Goal: Task Accomplishment & Management: Manage account settings

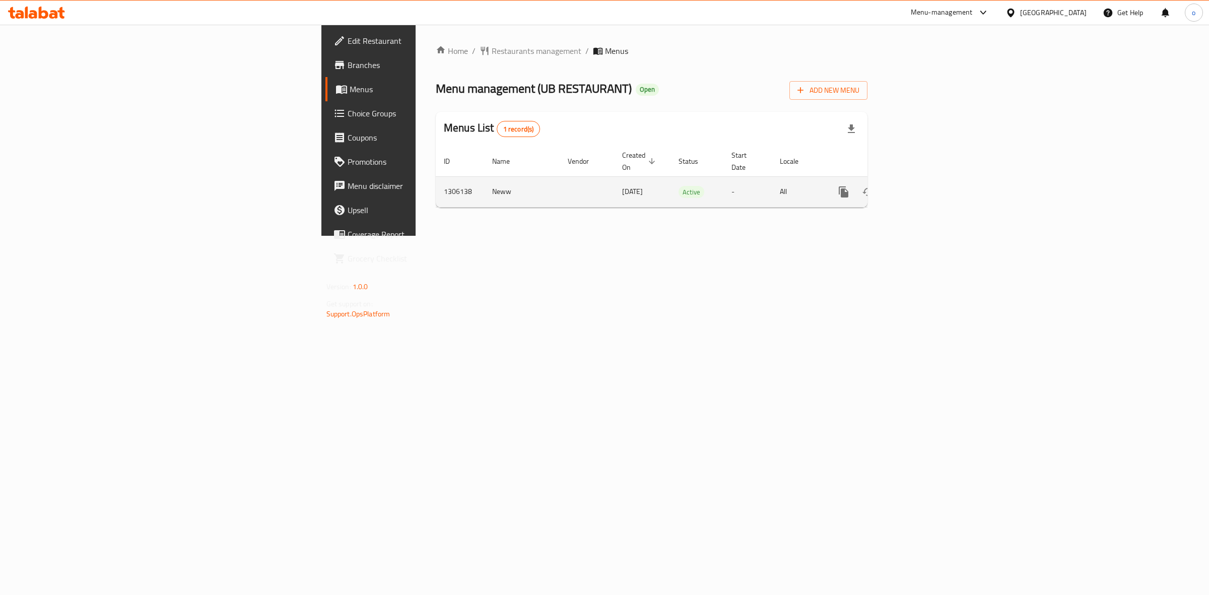
click at [922, 186] on icon "enhanced table" at bounding box center [916, 192] width 12 height 12
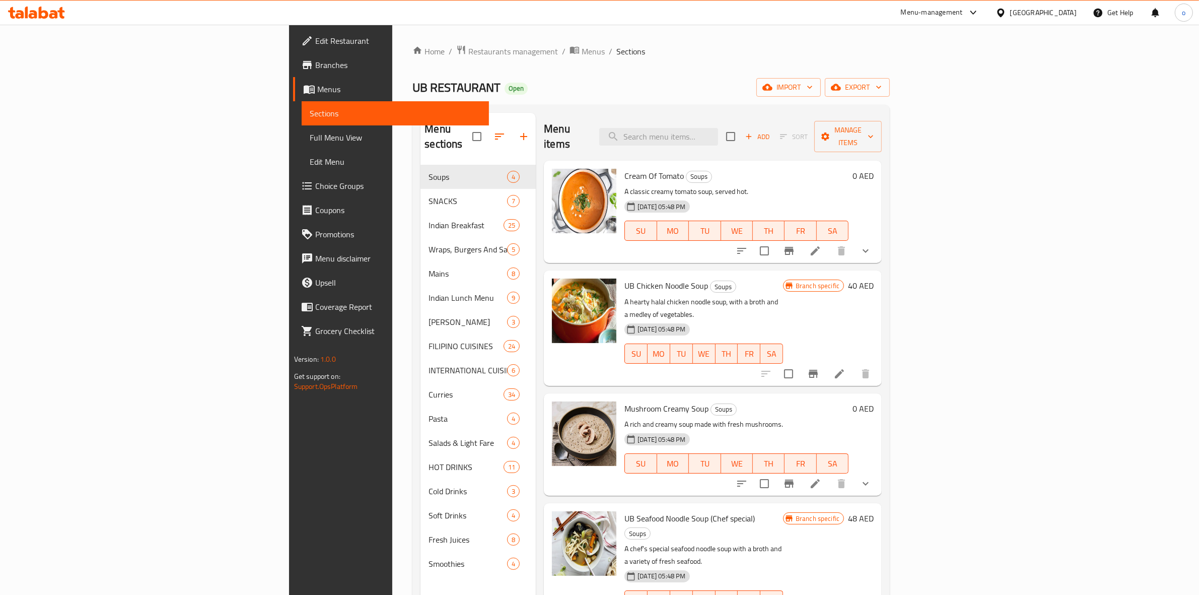
click at [615, 103] on div "Home / Restaurants management / Menus / Sections UB RESTAURANT Open import expo…" at bounding box center [650, 380] width 477 height 671
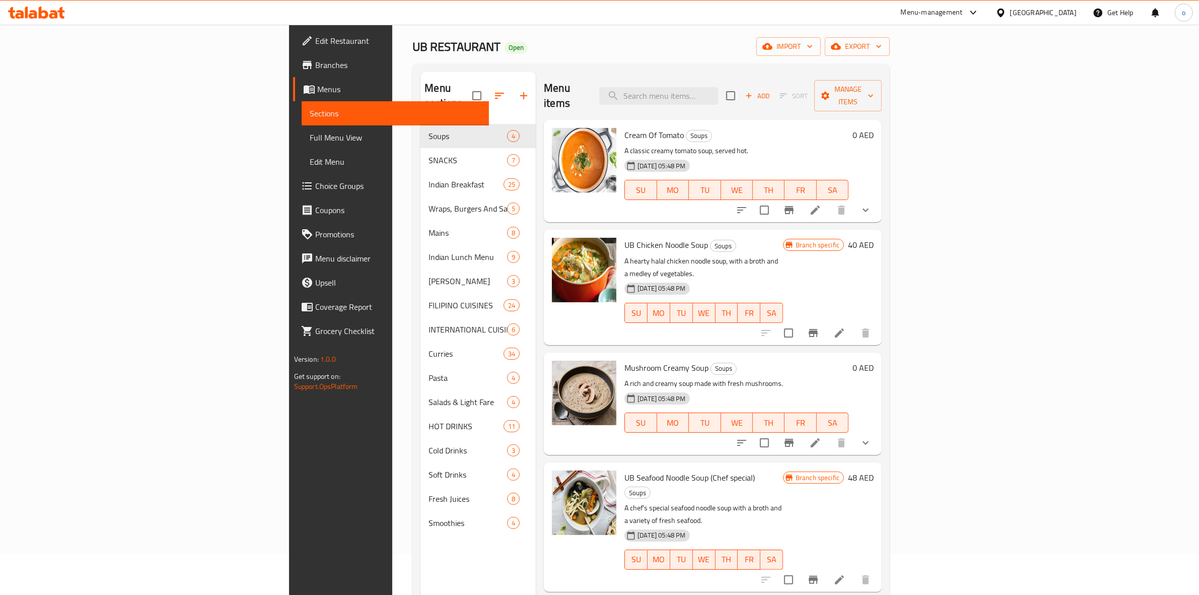
scroll to position [63, 0]
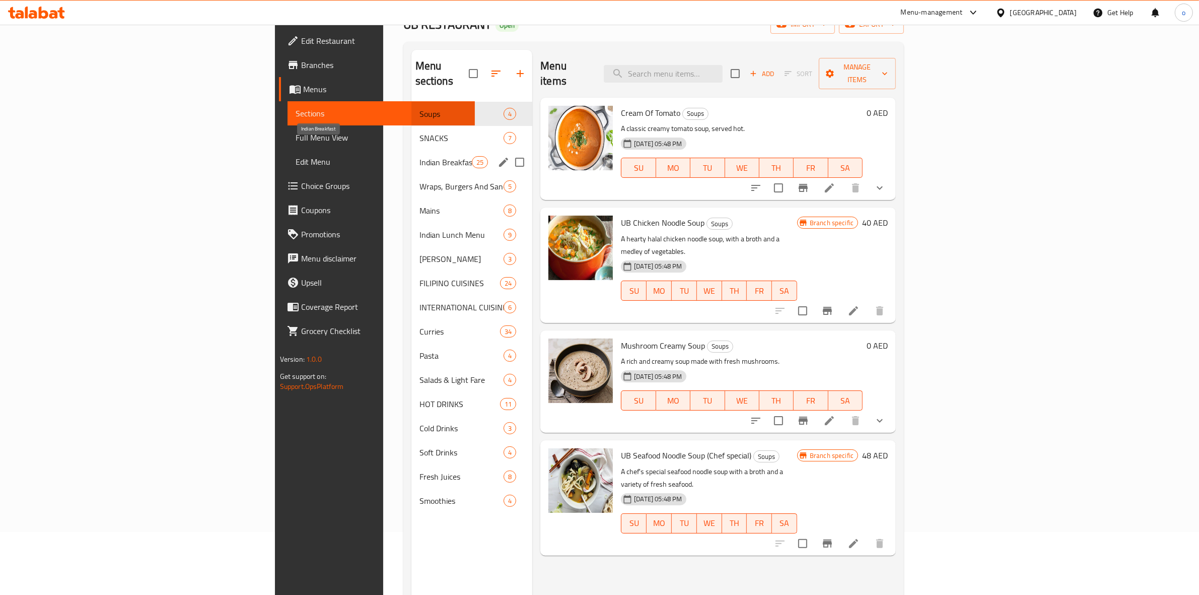
click at [411, 131] on div "SNACKS 7" at bounding box center [471, 138] width 121 height 24
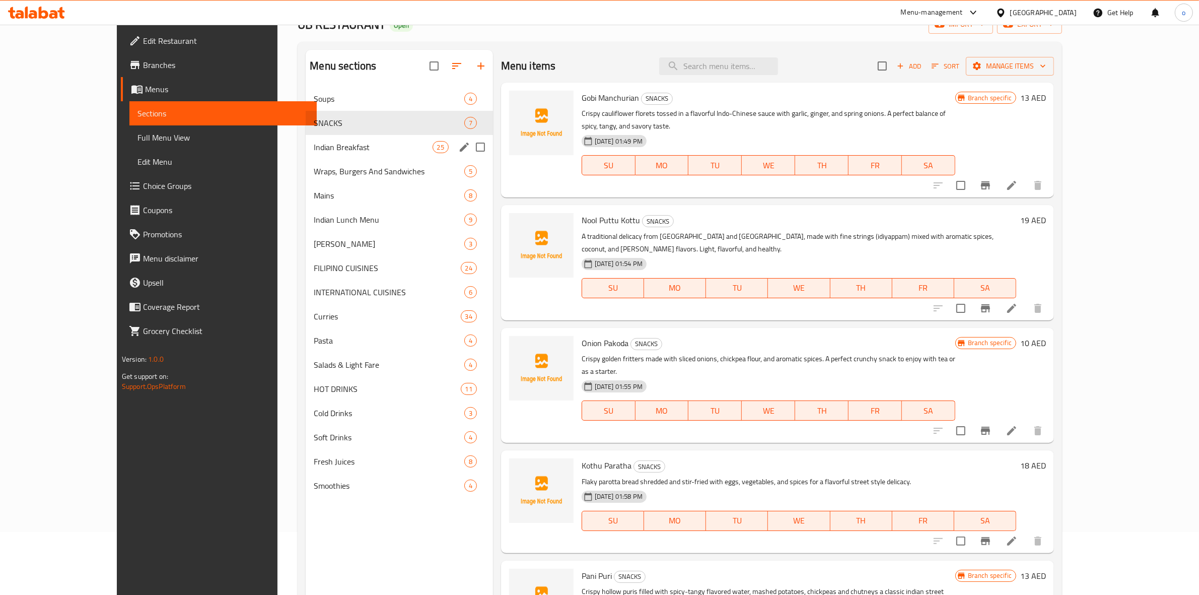
click at [306, 154] on div "Indian Breakfast 25" at bounding box center [399, 147] width 187 height 24
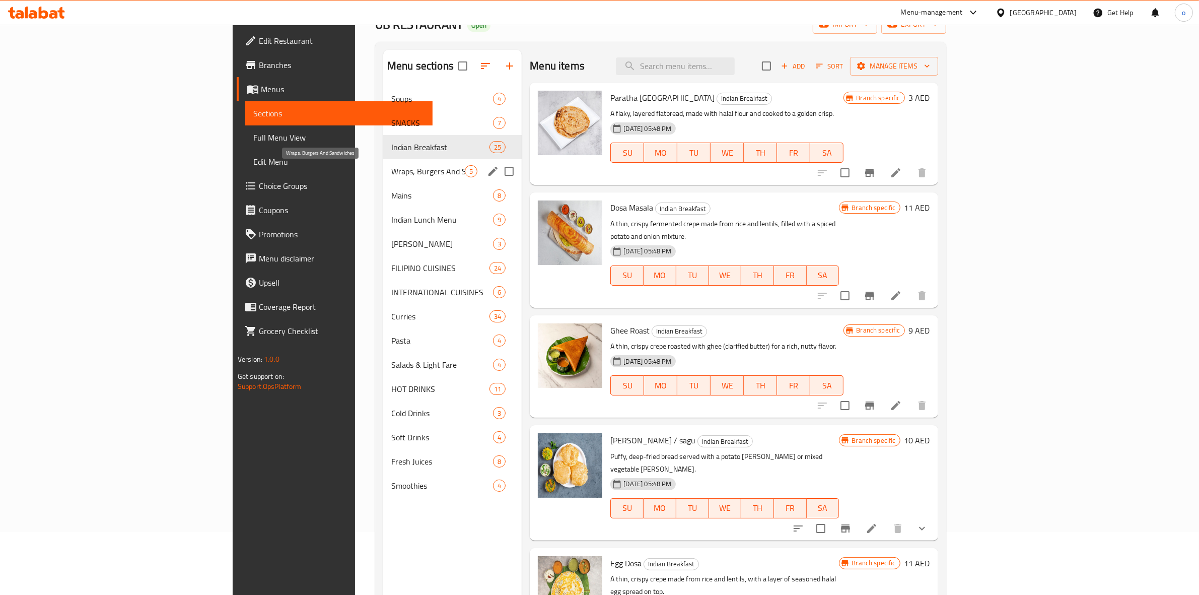
click at [391, 173] on span "Wraps, Burgers And Sandwiches" at bounding box center [428, 171] width 74 height 12
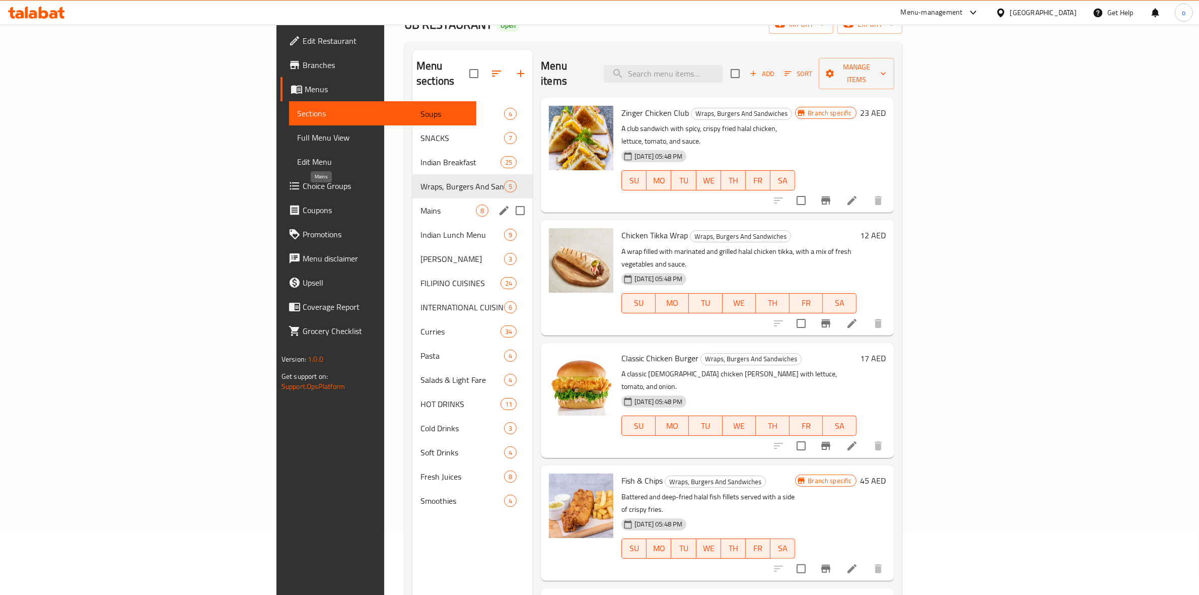
click at [421, 204] on span "Mains" at bounding box center [448, 210] width 55 height 12
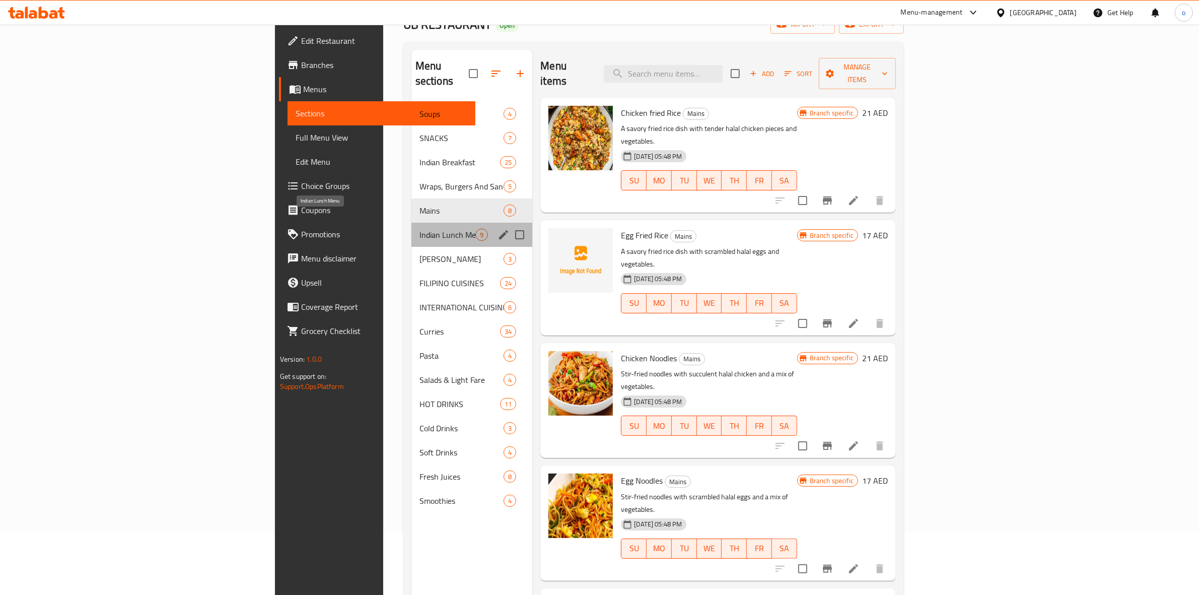
click at [420, 229] on span "Indian Lunch Menu" at bounding box center [448, 235] width 56 height 12
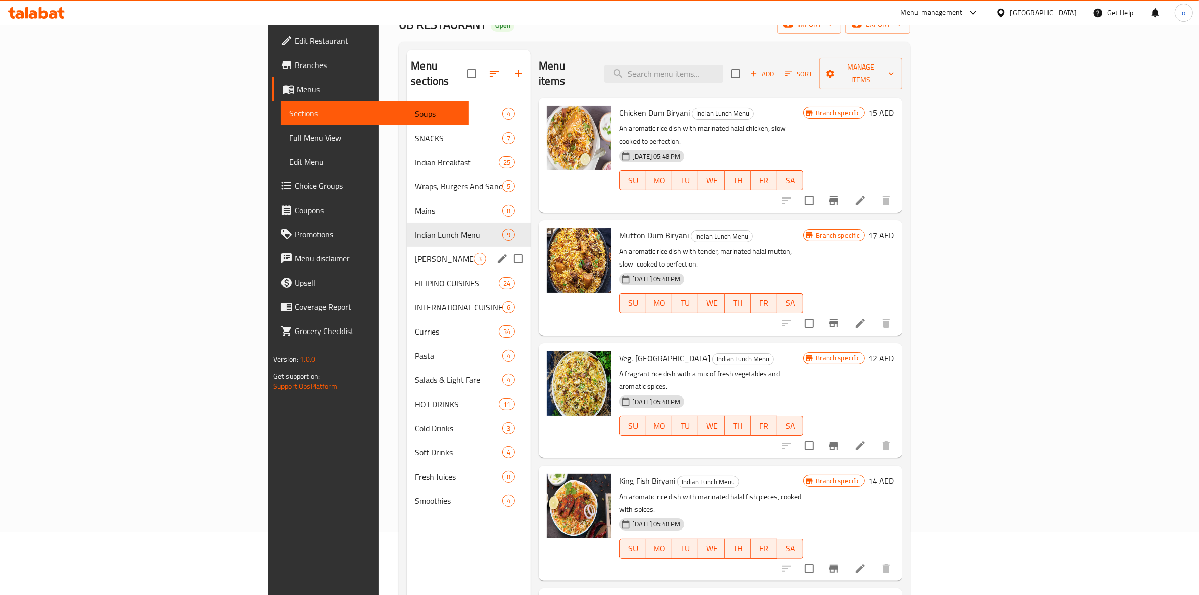
click at [407, 252] on div "Thali Meal 3" at bounding box center [469, 259] width 124 height 24
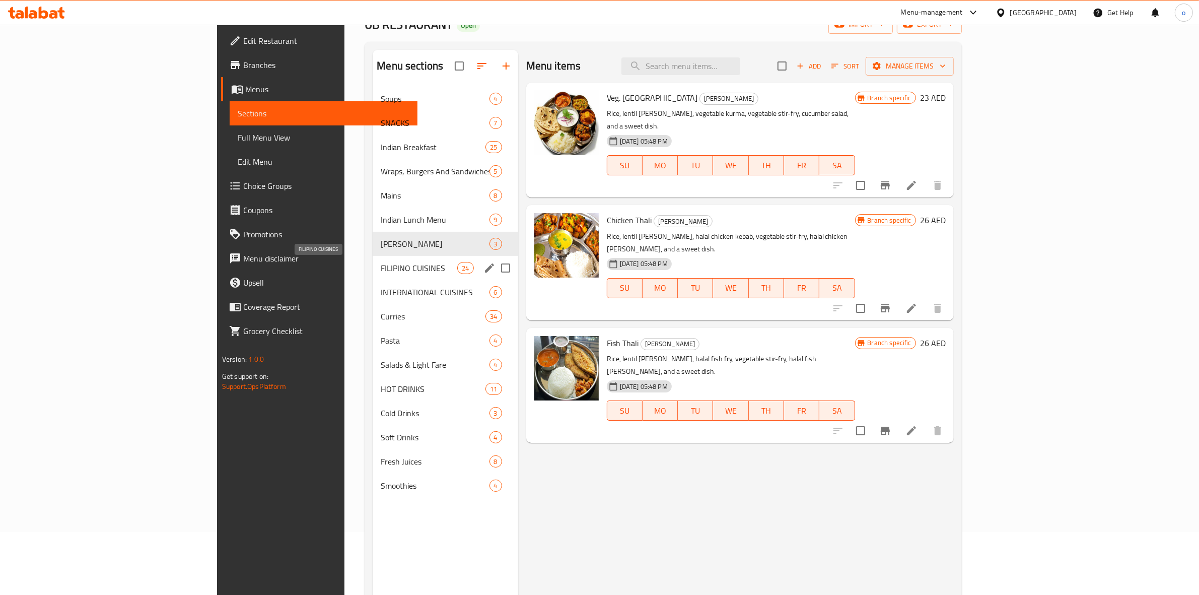
click at [381, 273] on span "FILIPINO CUISINES" at bounding box center [419, 268] width 77 height 12
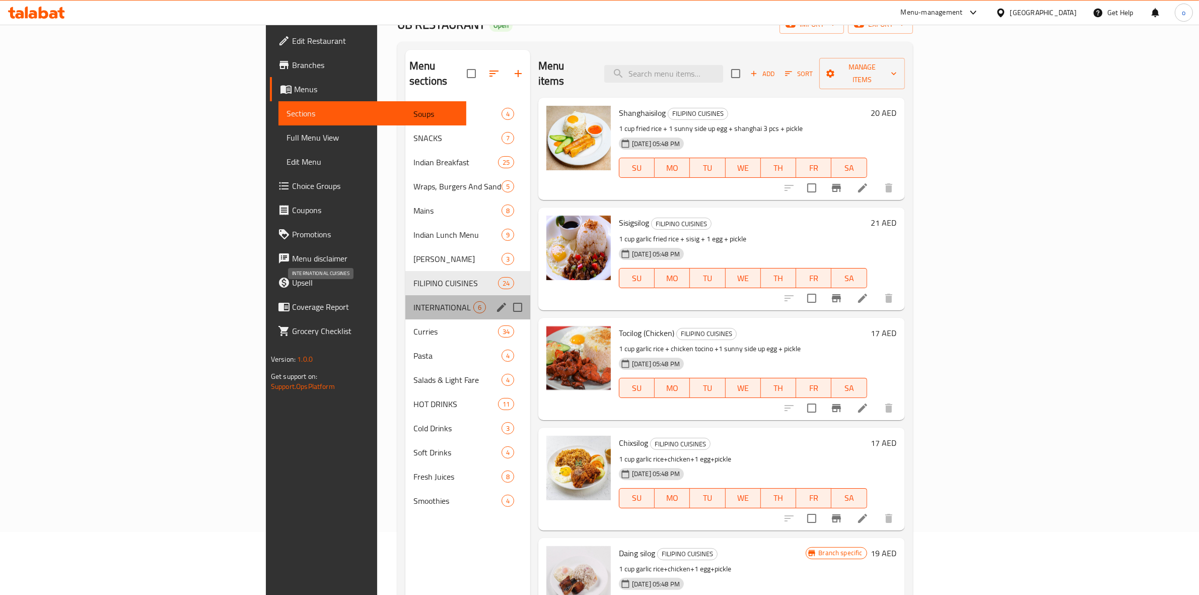
click at [413, 301] on span "INTERNATIONAL CUISINES" at bounding box center [443, 307] width 60 height 12
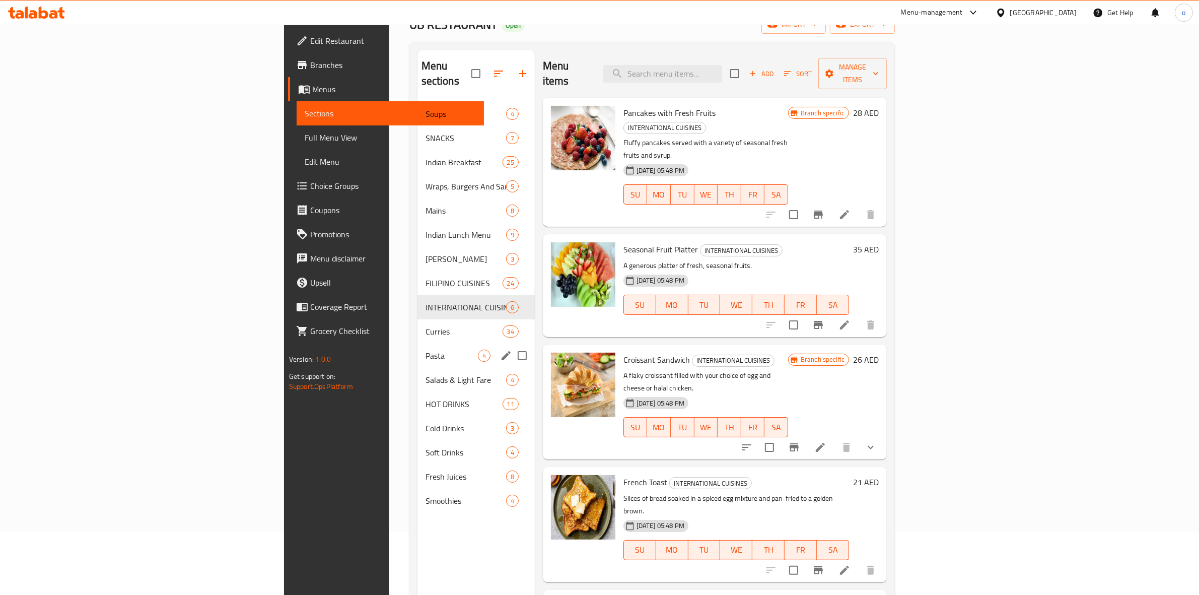
click at [418, 328] on div "Soups 4 SNACKS 7 Indian Breakfast 25 Wraps, Burgers And Sandwiches 5 Mains 8 In…" at bounding box center [476, 307] width 117 height 411
click at [418, 368] on div "Salads & Light Fare 4" at bounding box center [476, 380] width 117 height 24
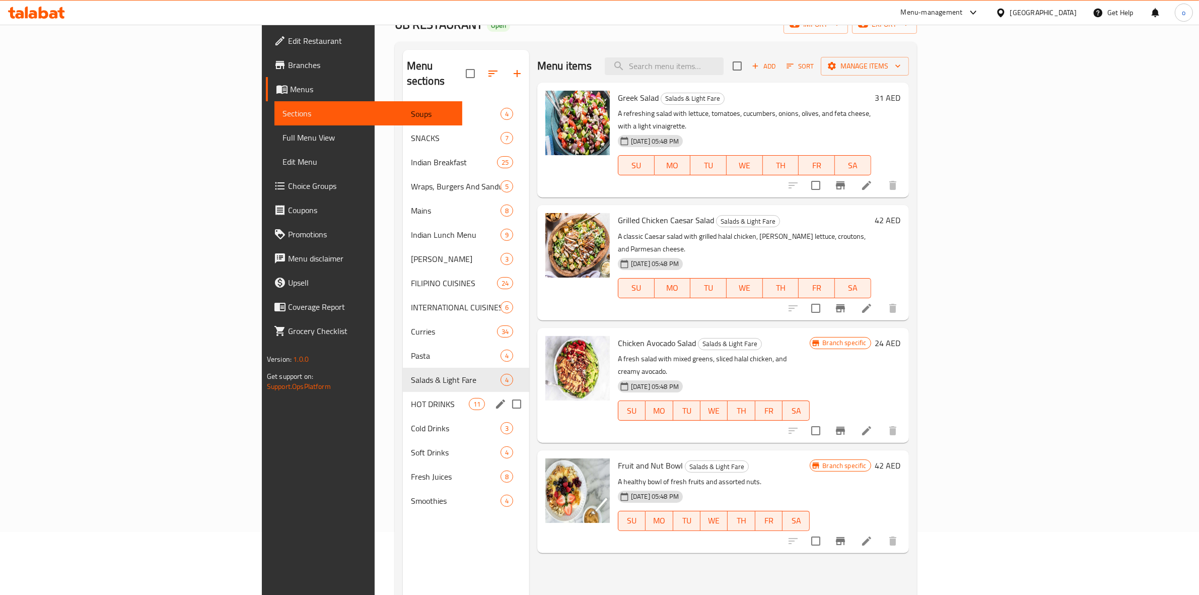
click at [403, 379] on div "Soups 4 SNACKS 7 Indian Breakfast 25 Wraps, Burgers And Sandwiches 5 Mains 8 In…" at bounding box center [466, 307] width 126 height 411
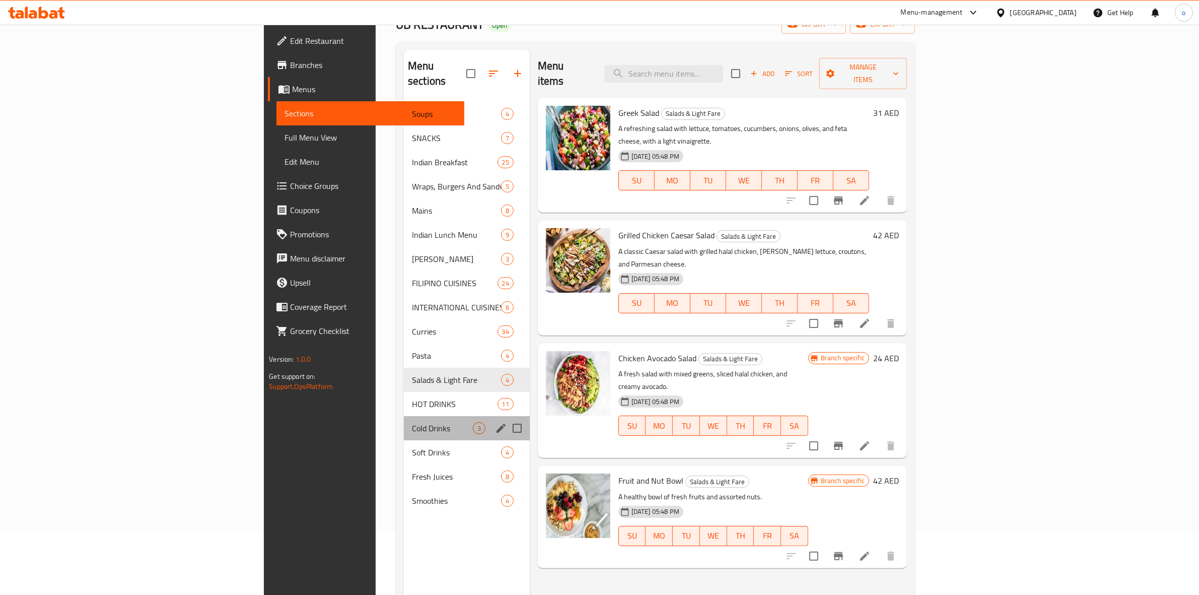
click at [404, 416] on div "Cold Drinks 3" at bounding box center [467, 428] width 126 height 24
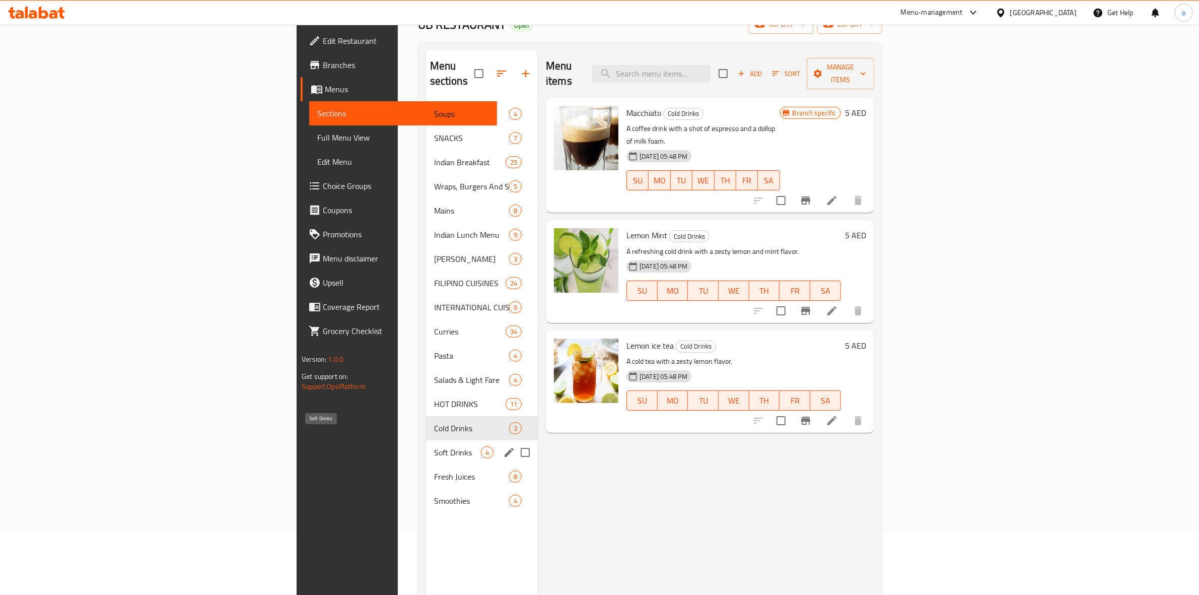
click at [434, 446] on span "Soft Drinks" at bounding box center [457, 452] width 47 height 12
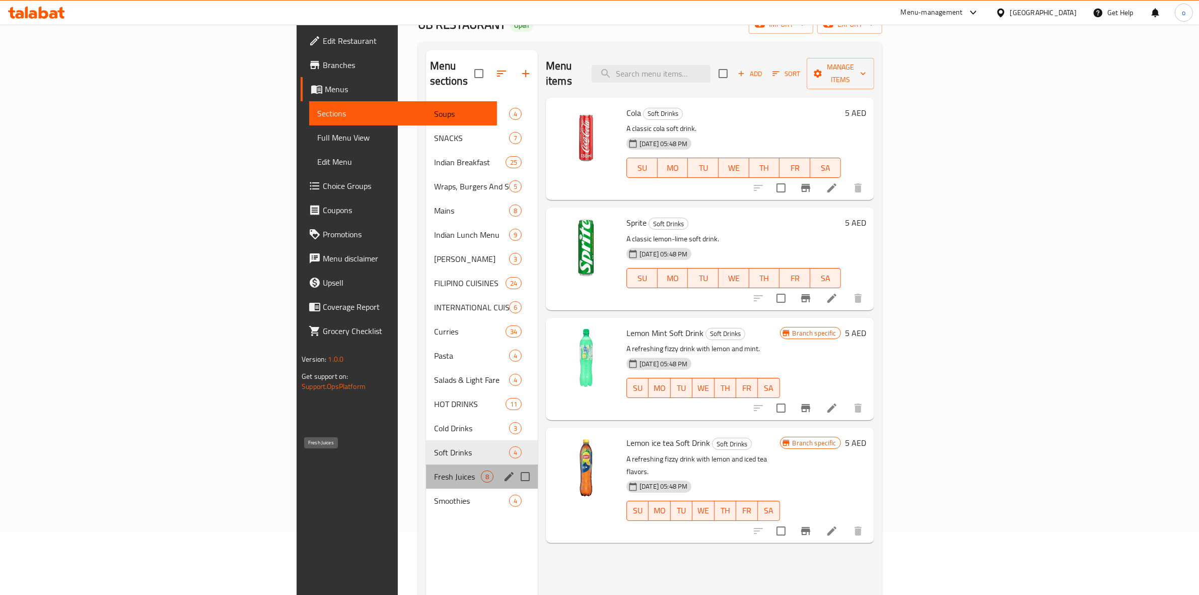
click at [434, 470] on span "Fresh Juices" at bounding box center [457, 476] width 47 height 12
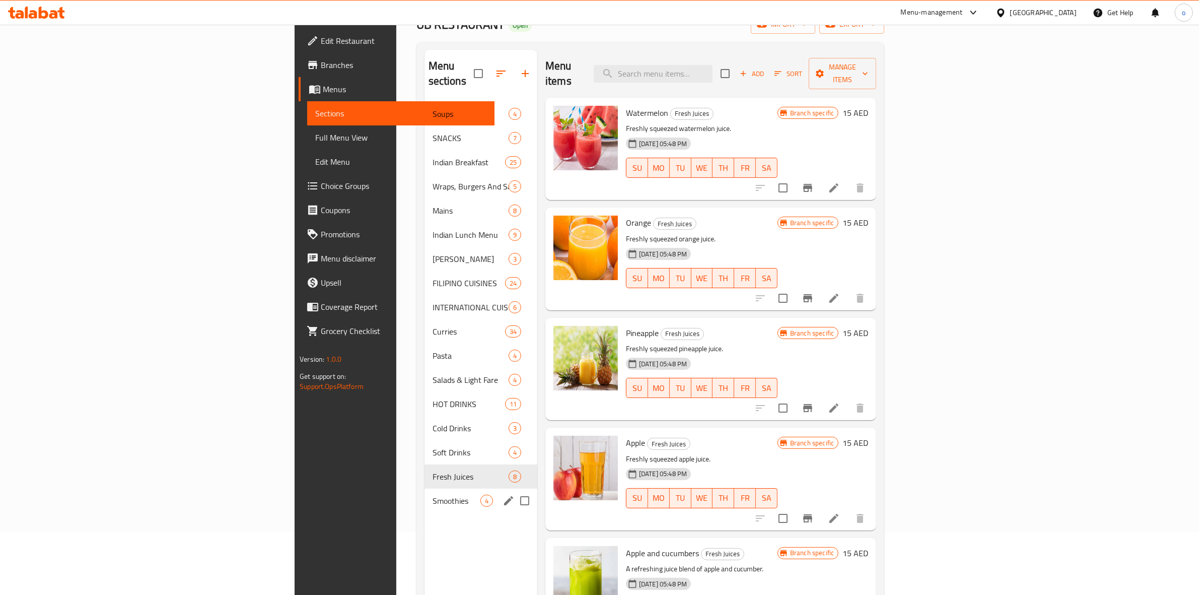
click at [433, 495] on span "Smoothies" at bounding box center [457, 501] width 48 height 12
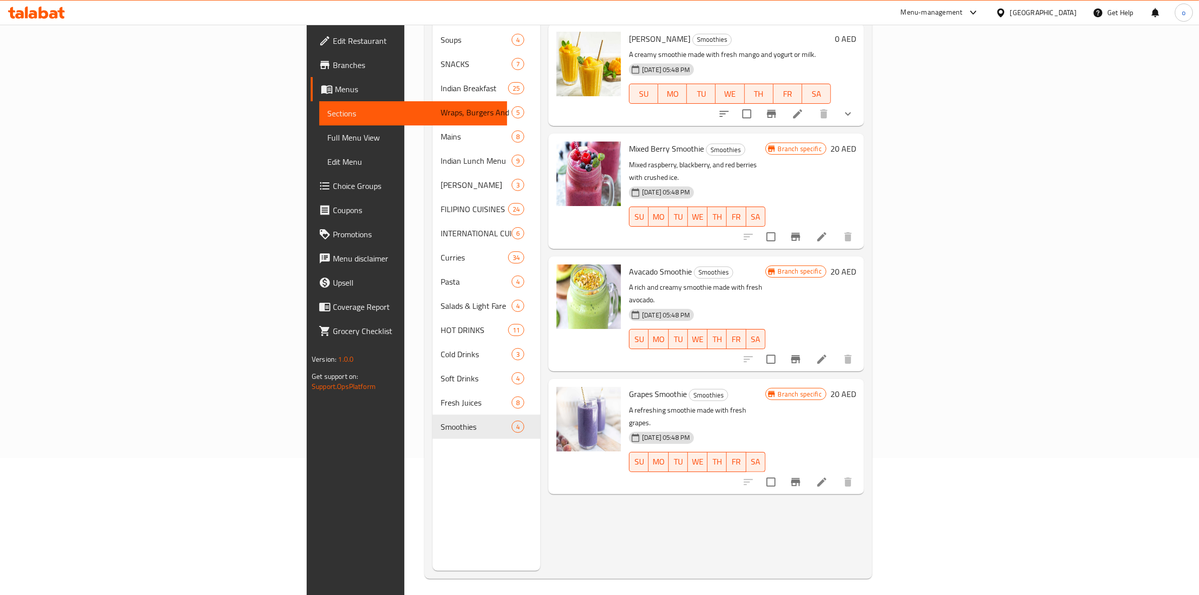
scroll to position [142, 0]
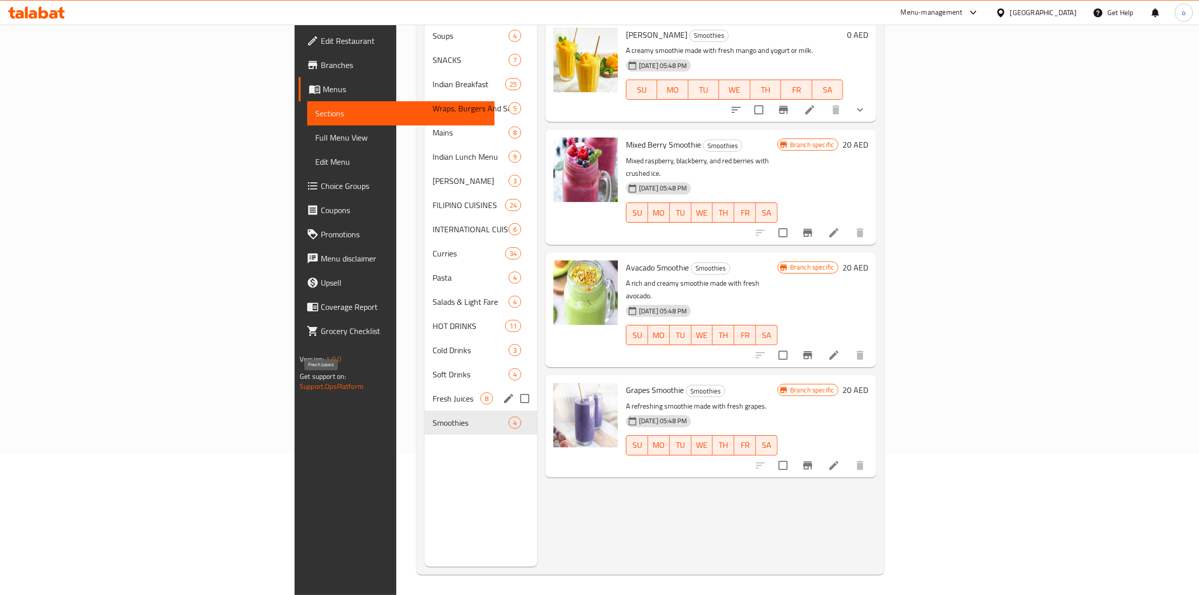
click at [433, 392] on span "Fresh Juices" at bounding box center [457, 398] width 48 height 12
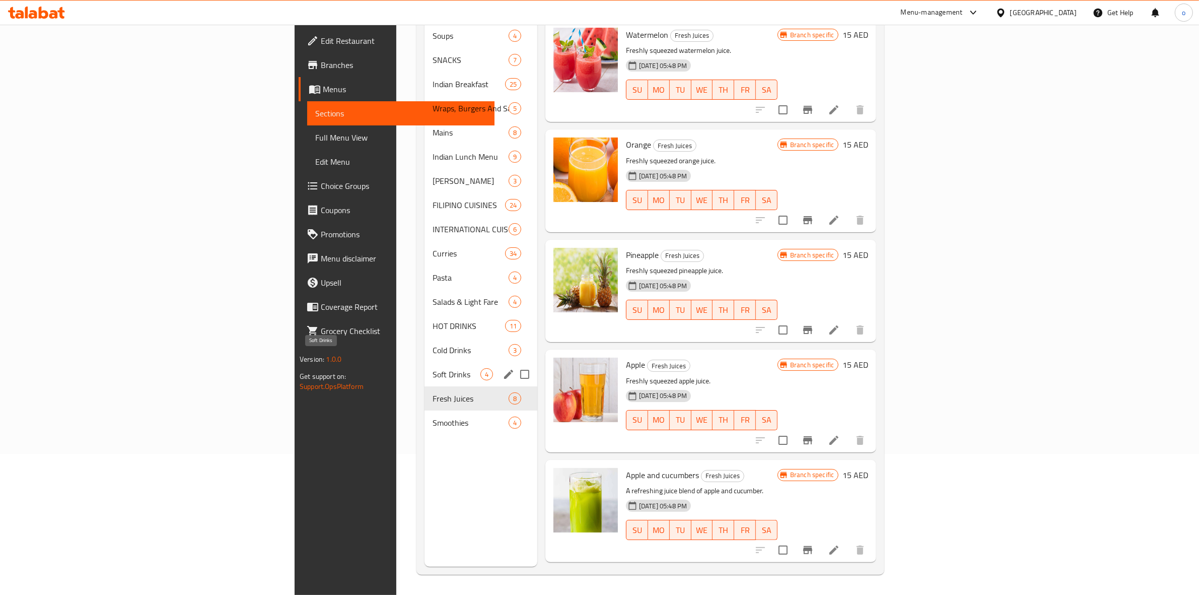
click at [433, 368] on span "Soft Drinks" at bounding box center [457, 374] width 48 height 12
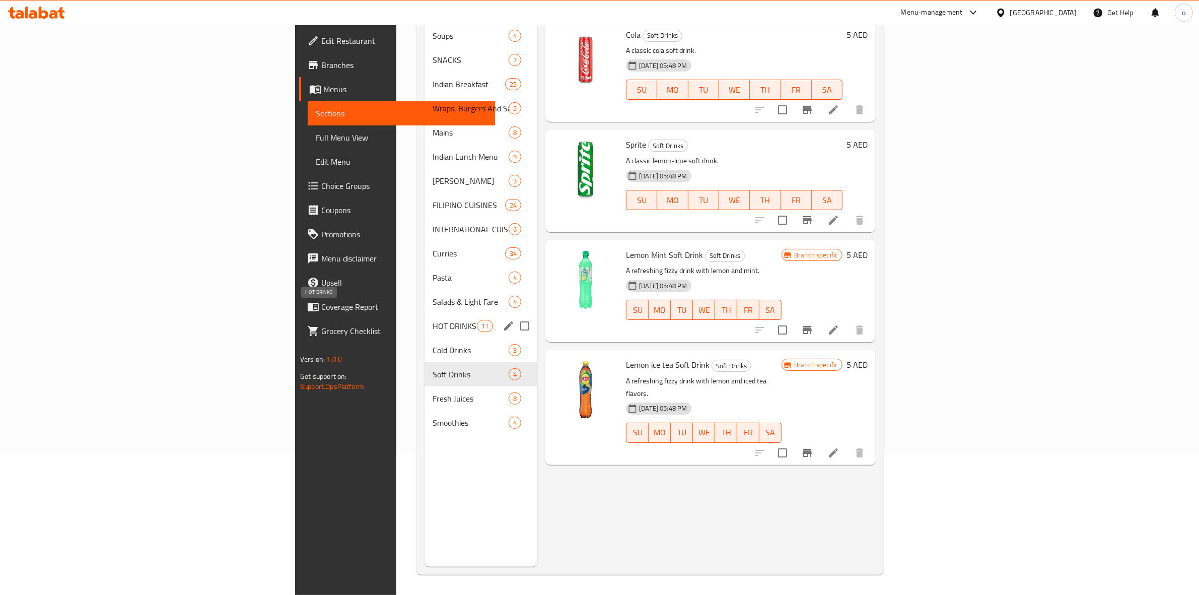
click at [433, 320] on span "HOT DRINKS" at bounding box center [455, 326] width 44 height 12
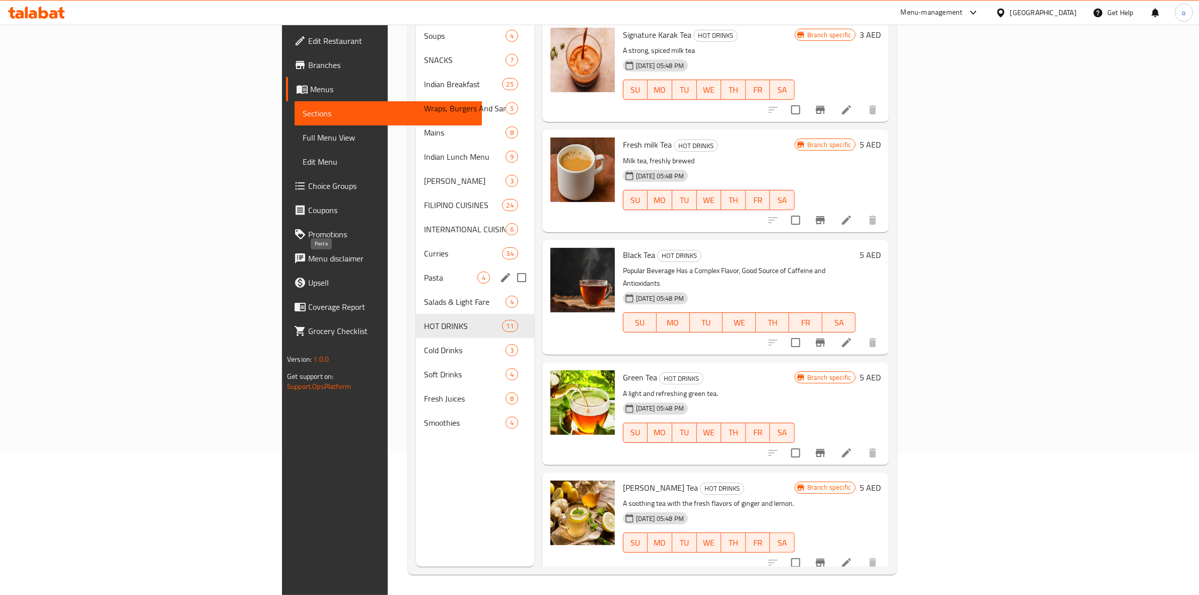
click at [424, 271] on span "Pasta" at bounding box center [450, 277] width 53 height 12
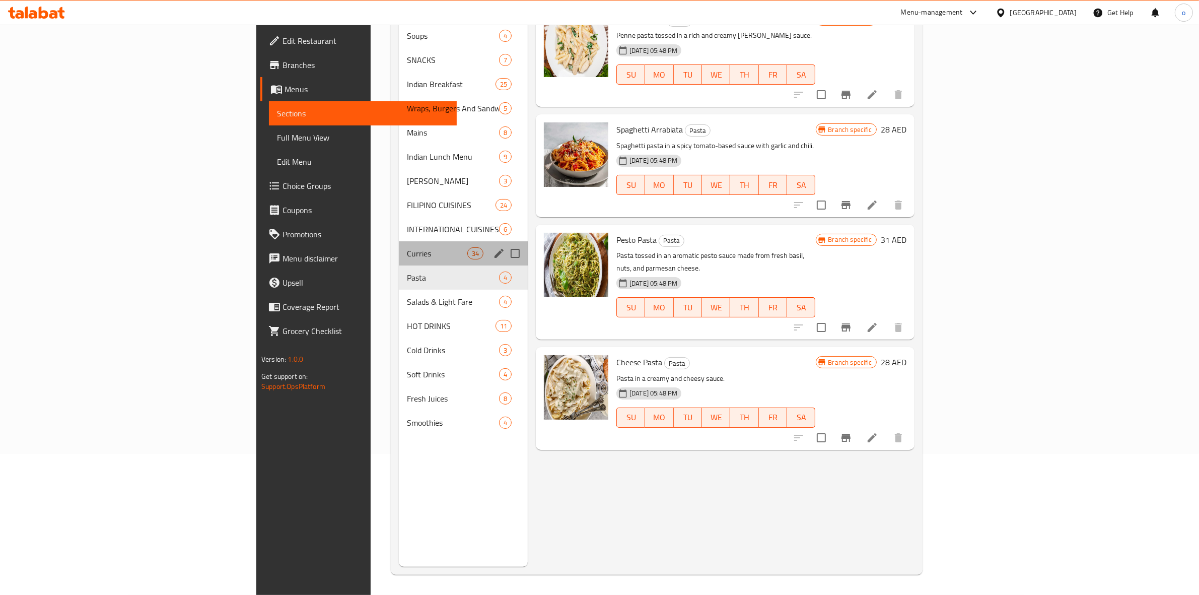
click at [399, 241] on div "Curries 34" at bounding box center [463, 253] width 129 height 24
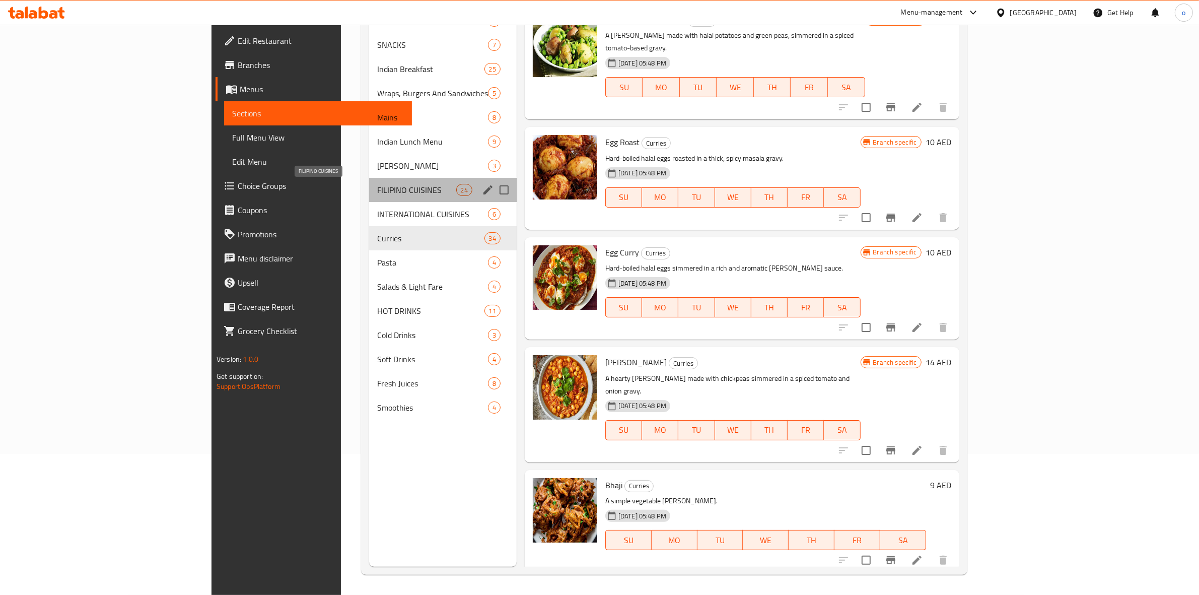
click at [377, 184] on span "FILIPINO CUISINES" at bounding box center [416, 190] width 79 height 12
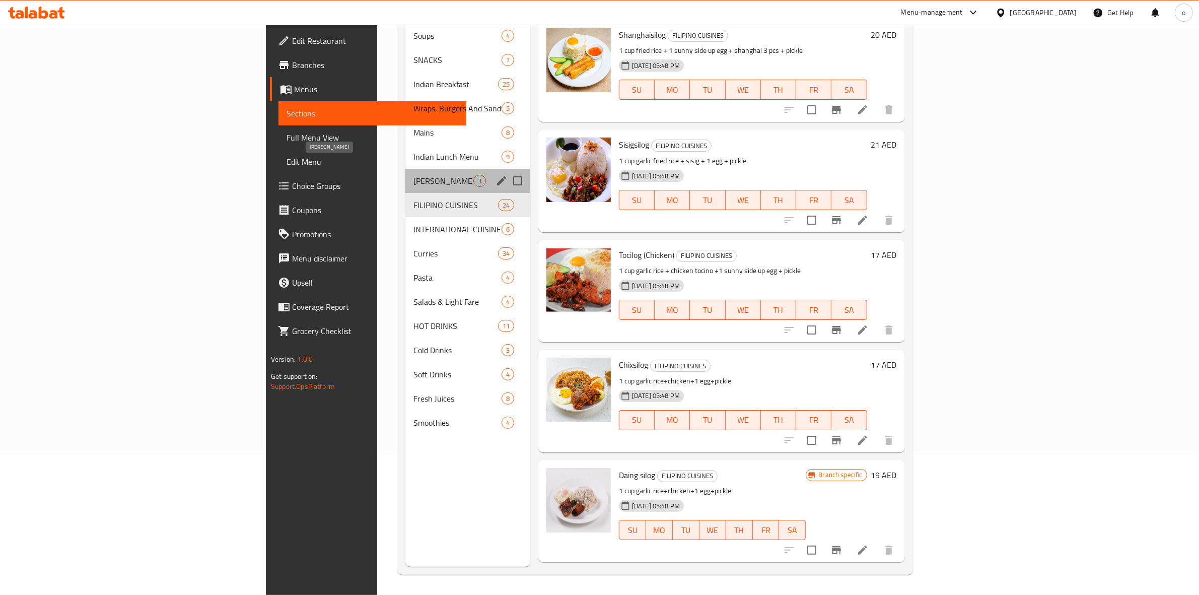
click at [413, 175] on span "Thali Meal" at bounding box center [443, 181] width 60 height 12
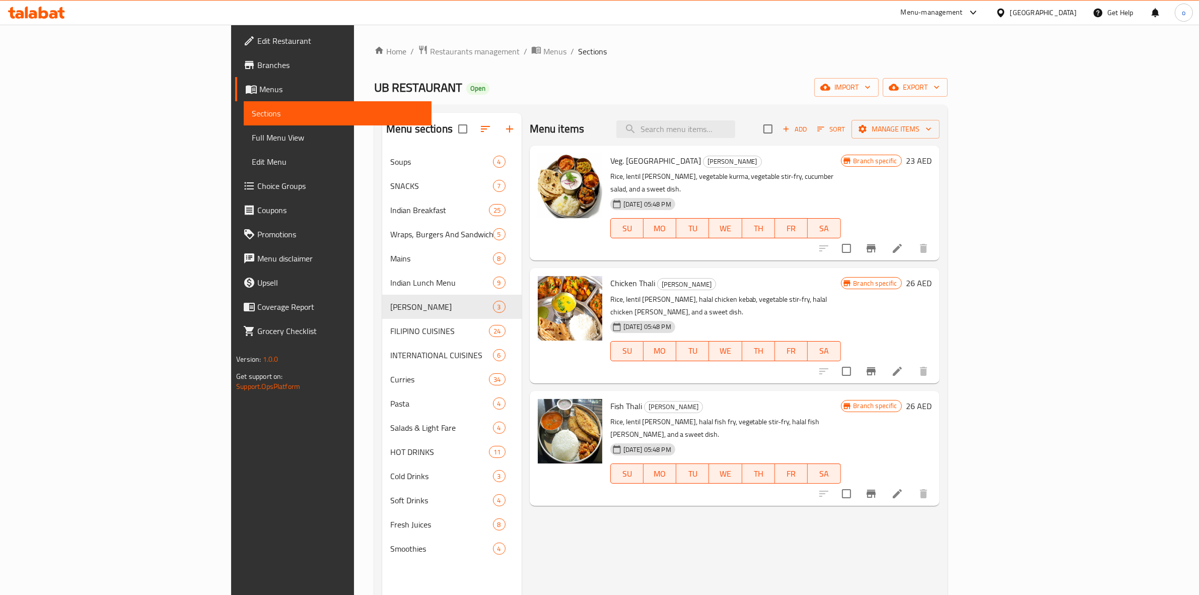
click at [572, 80] on div "UB RESTAURANT Open import export" at bounding box center [661, 87] width 574 height 19
click at [469, 94] on div "UB RESTAURANT Open import export" at bounding box center [661, 87] width 574 height 19
click at [562, 110] on div "Menu sections Soups 4 SNACKS 7 Indian Breakfast 25 Wraps, Burgers And Sandwiche…" at bounding box center [661, 410] width 574 height 611
click at [257, 69] on span "Branches" at bounding box center [340, 65] width 166 height 12
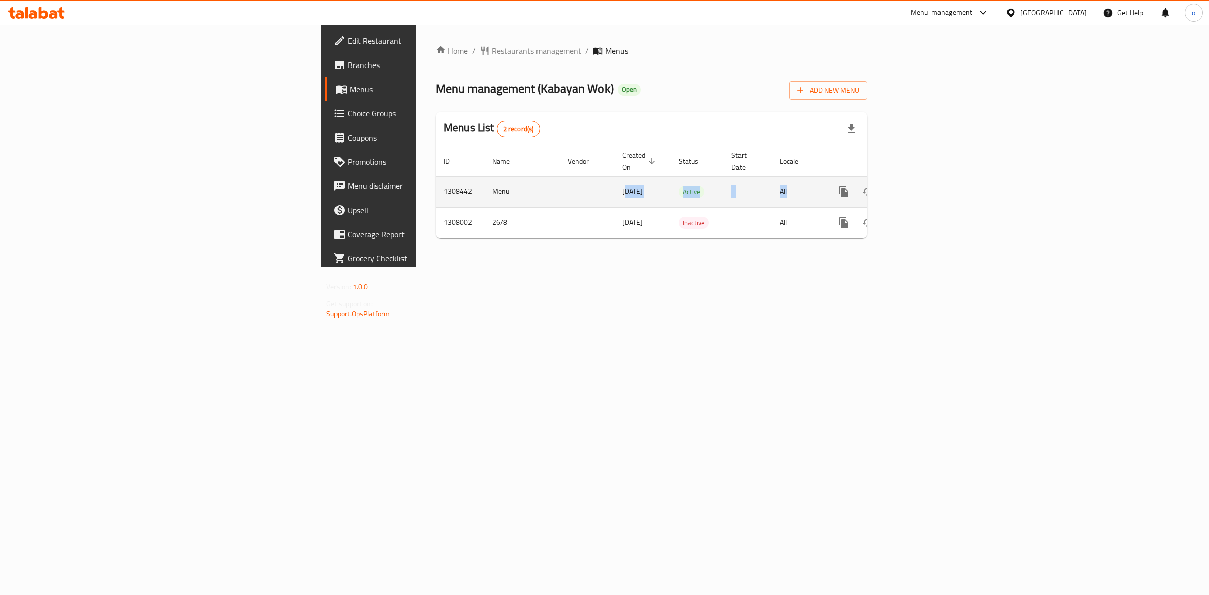
drag, startPoint x: 411, startPoint y: 185, endPoint x: 1020, endPoint y: 182, distance: 608.9
click at [936, 182] on tr "1308442 Menu [DATE] Active - All" at bounding box center [686, 191] width 501 height 31
click at [922, 186] on icon "enhanced table" at bounding box center [916, 192] width 12 height 12
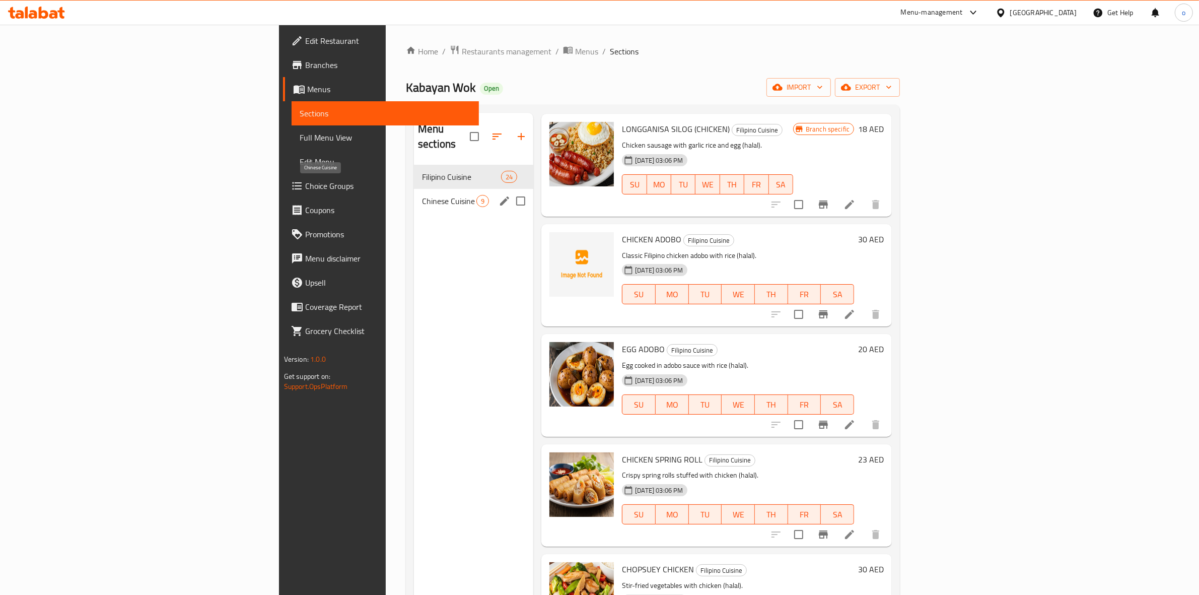
click at [422, 195] on span "Chinese Cuisine" at bounding box center [449, 201] width 54 height 12
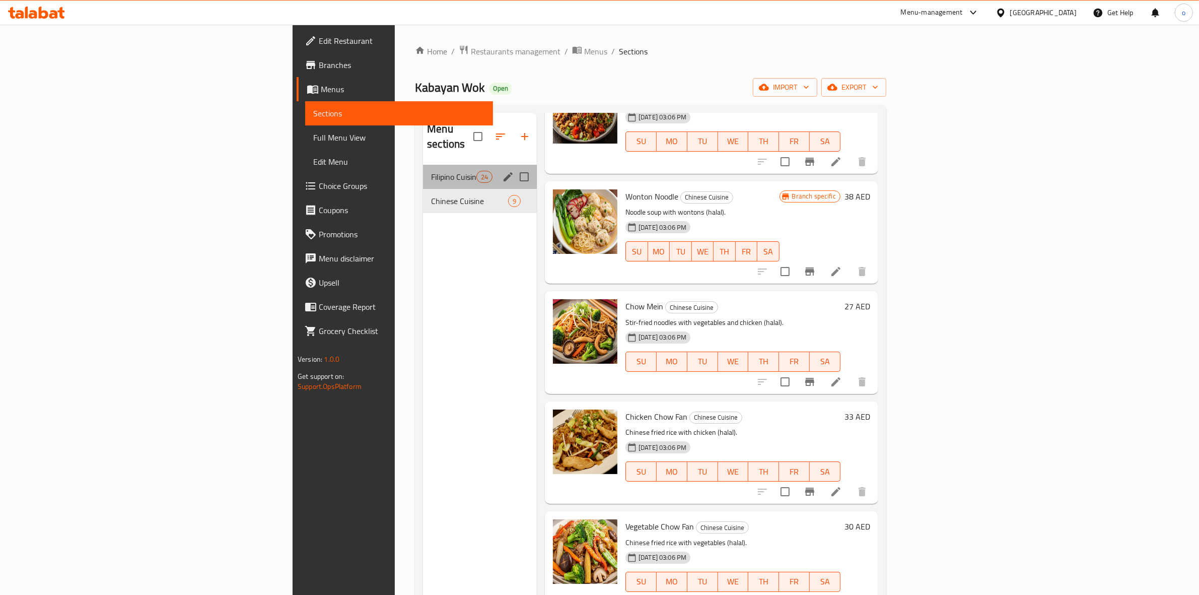
click at [423, 165] on div "Filipino Cuisine 24" at bounding box center [480, 177] width 114 height 24
